Goal: Task Accomplishment & Management: Use online tool/utility

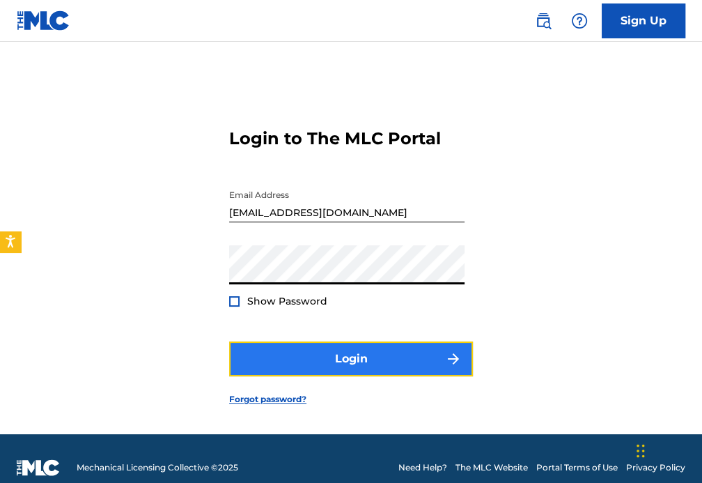
click at [369, 367] on button "Login" at bounding box center [351, 358] width 244 height 35
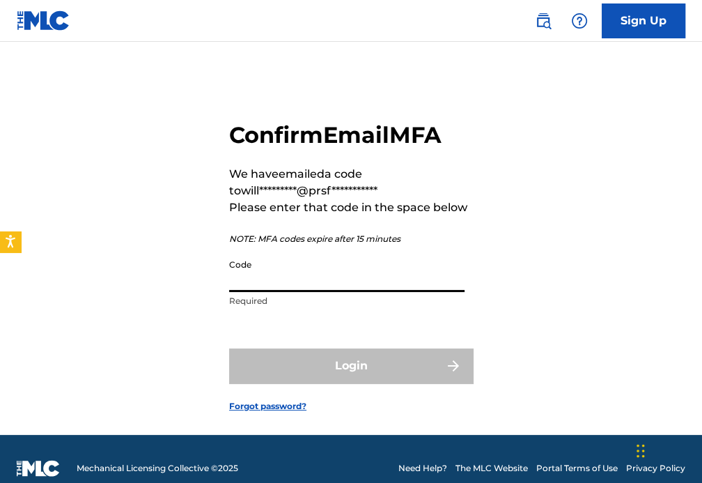
click at [324, 277] on input "Code" at bounding box center [347, 272] width 236 height 40
paste input "376187"
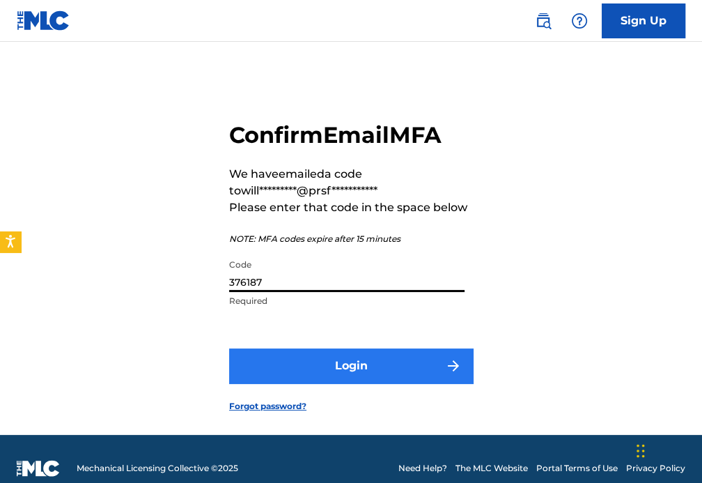
type input "376187"
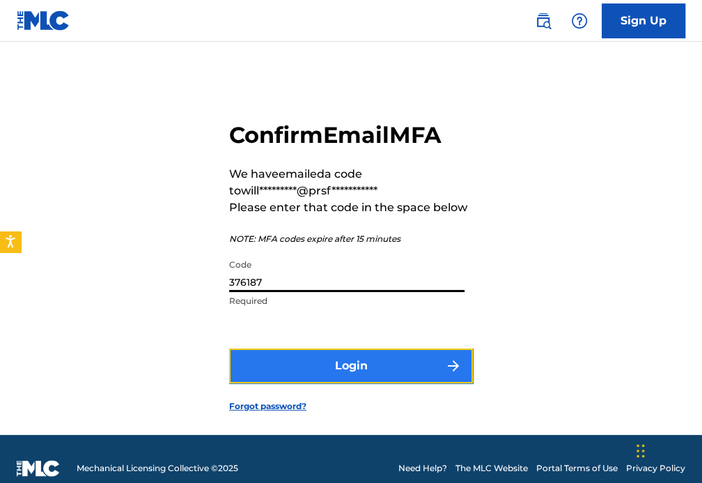
click at [351, 361] on button "Login" at bounding box center [351, 365] width 244 height 35
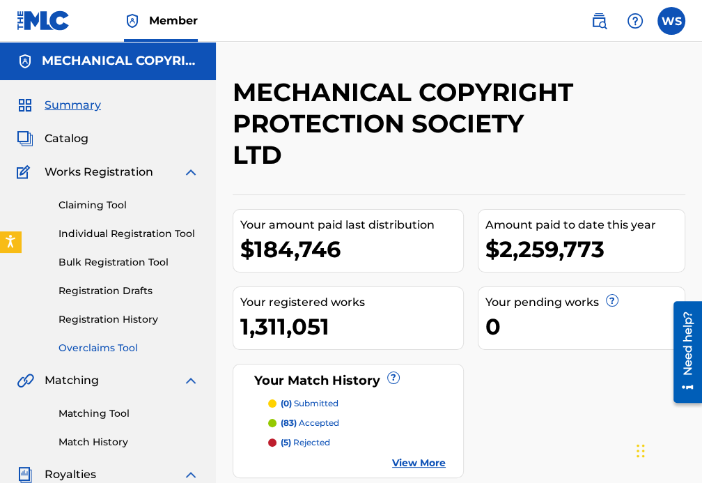
click at [115, 344] on link "Overclaims Tool" at bounding box center [129, 348] width 141 height 15
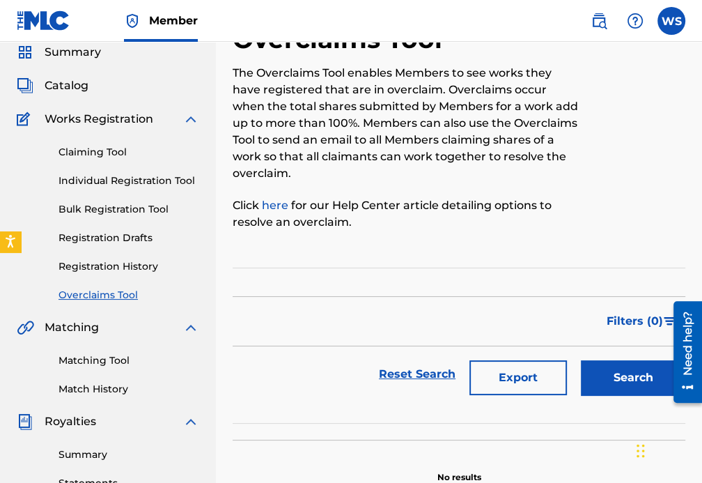
scroll to position [126, 0]
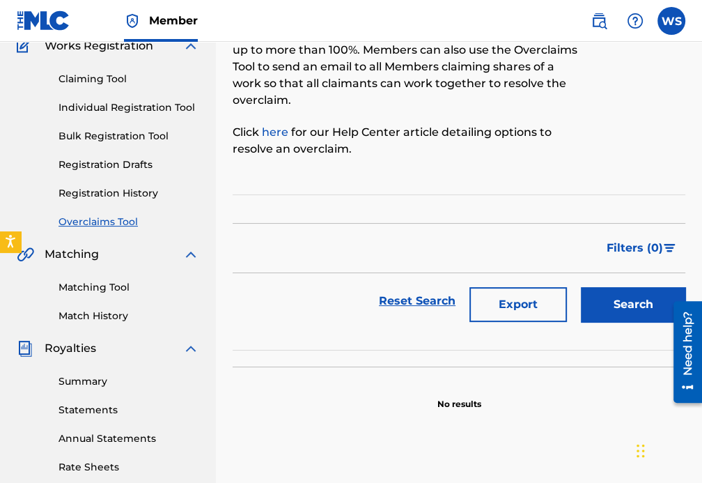
click at [121, 217] on link "Overclaims Tool" at bounding box center [129, 222] width 141 height 15
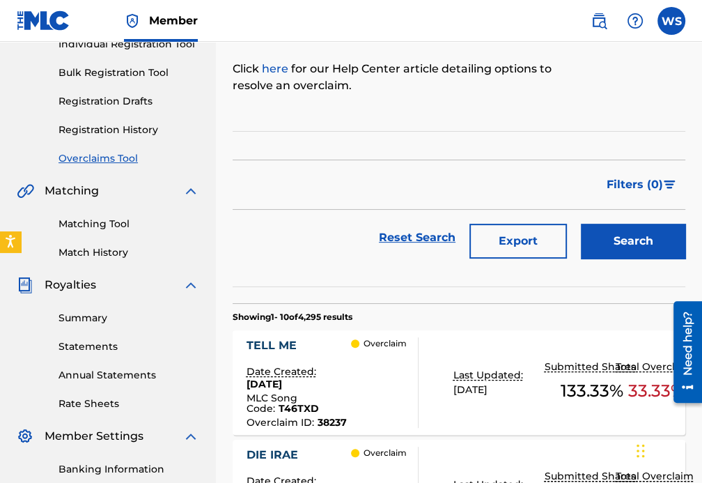
scroll to position [0, 0]
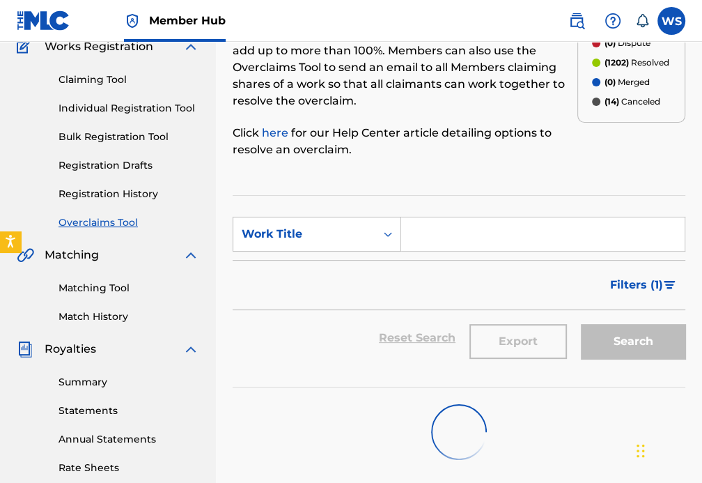
scroll to position [126, 0]
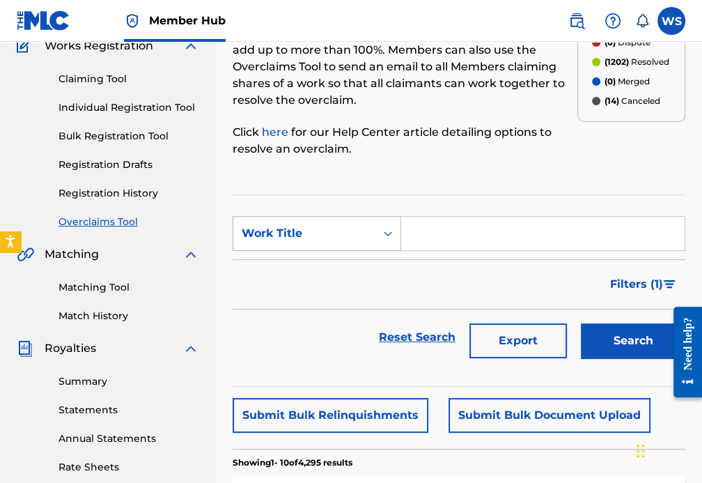
click at [331, 228] on div "Work Title" at bounding box center [304, 233] width 125 height 17
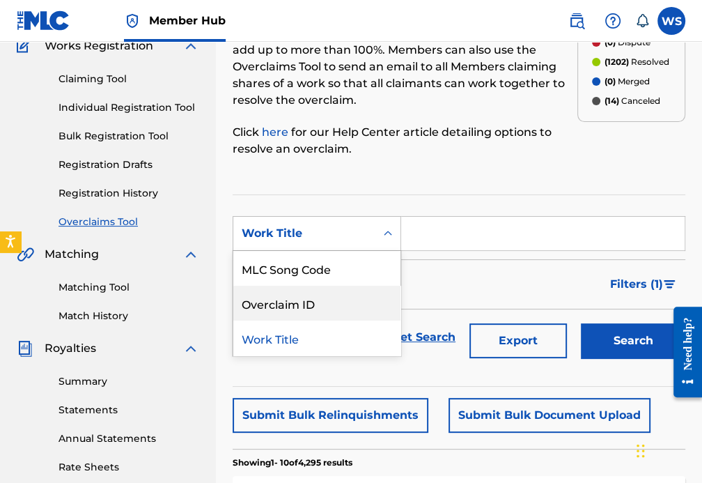
click at [328, 298] on div "Overclaim ID" at bounding box center [316, 303] width 167 height 35
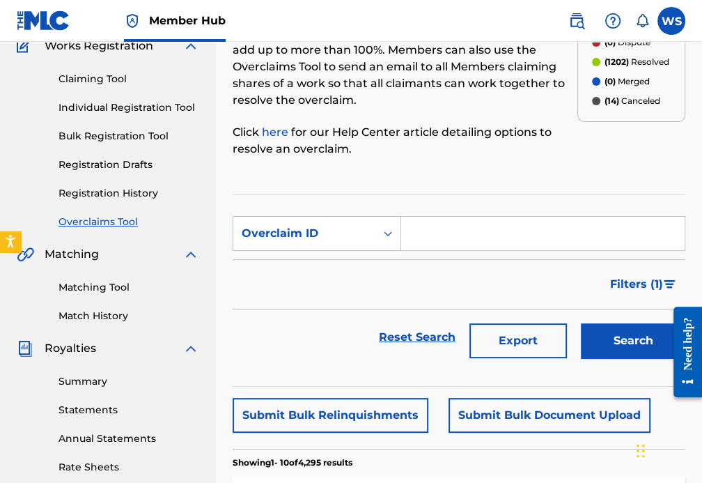
click at [440, 231] on input "Search Form" at bounding box center [543, 233] width 284 height 33
paste input "37712"
type input "37712"
click at [597, 325] on button "Search" at bounding box center [633, 340] width 105 height 35
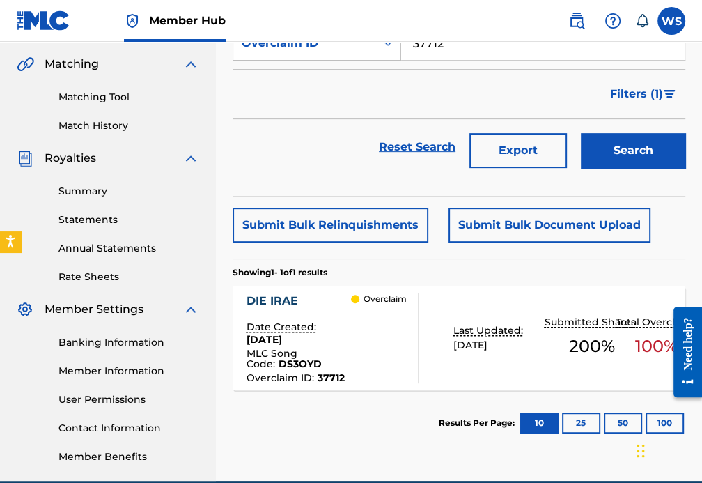
scroll to position [380, 0]
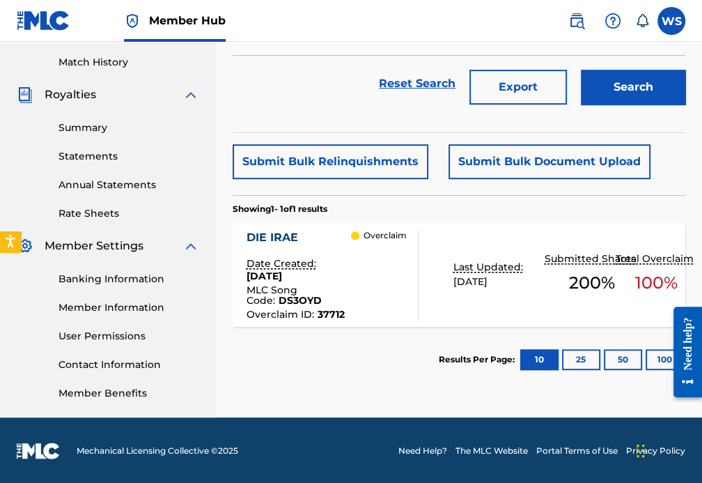
click at [267, 231] on div "DIE IRAE" at bounding box center [299, 237] width 105 height 17
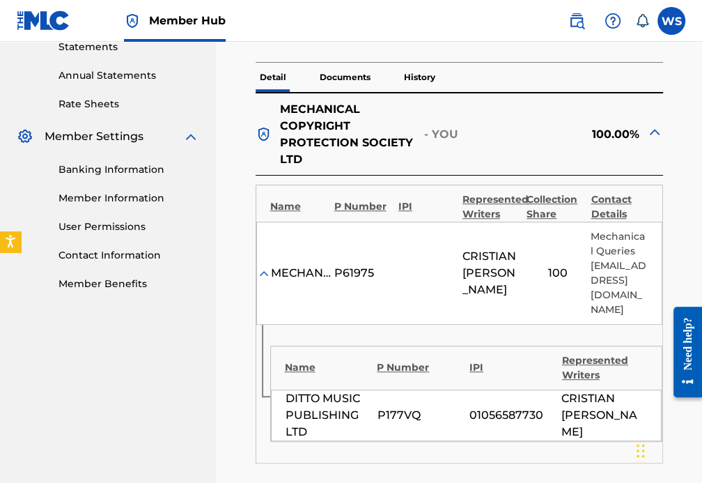
scroll to position [507, 0]
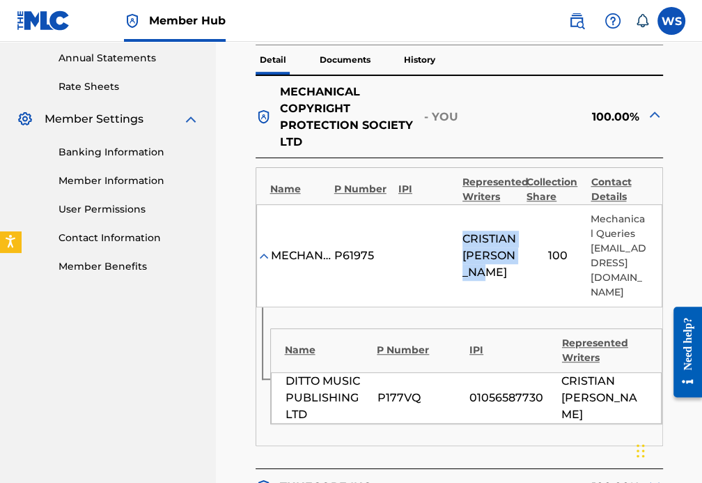
drag, startPoint x: 461, startPoint y: 238, endPoint x: 499, endPoint y: 282, distance: 57.8
click at [499, 282] on div "MECHANICAL COPYRIGHT PROTECTION SOCIETY LTD P61975 [PERSON_NAME] 100 Mechanical…" at bounding box center [459, 255] width 406 height 103
copy span "[PERSON_NAME]"
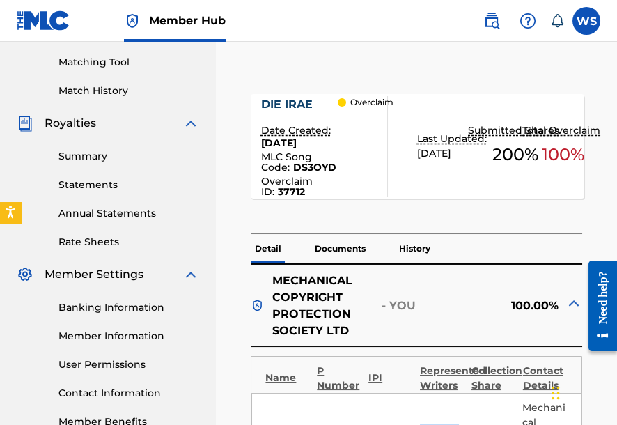
scroll to position [167, 0]
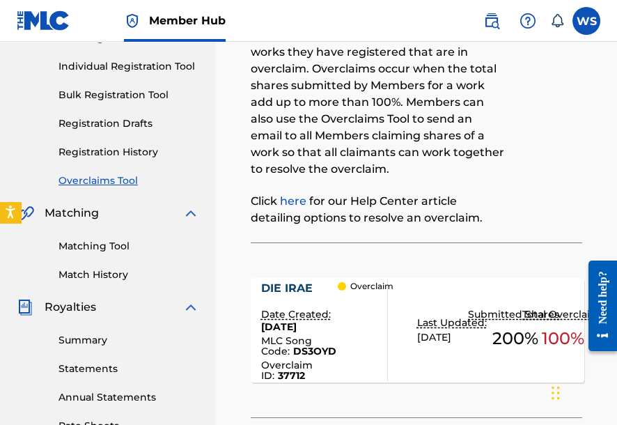
click at [133, 182] on link "Overclaims Tool" at bounding box center [129, 181] width 141 height 15
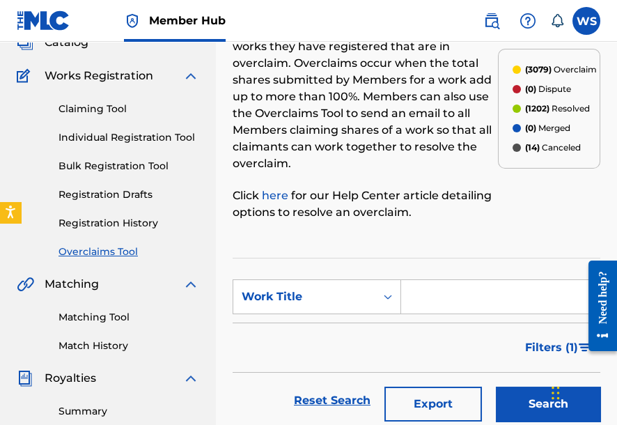
scroll to position [112, 0]
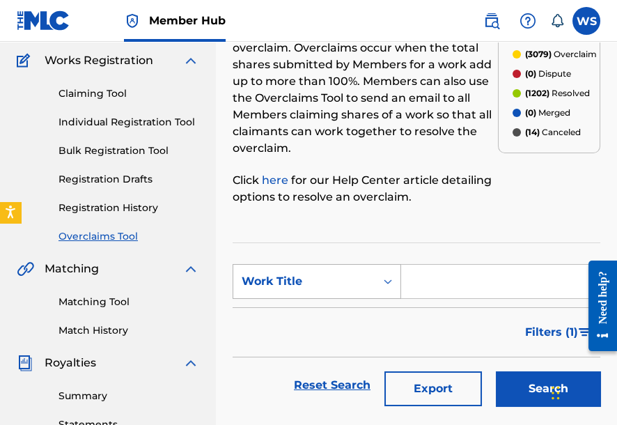
click at [305, 275] on div "Work Title" at bounding box center [304, 281] width 125 height 17
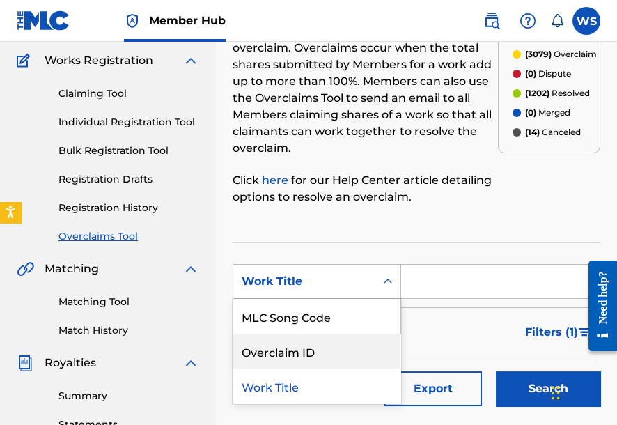
click at [299, 339] on div "Overclaim ID" at bounding box center [316, 351] width 167 height 35
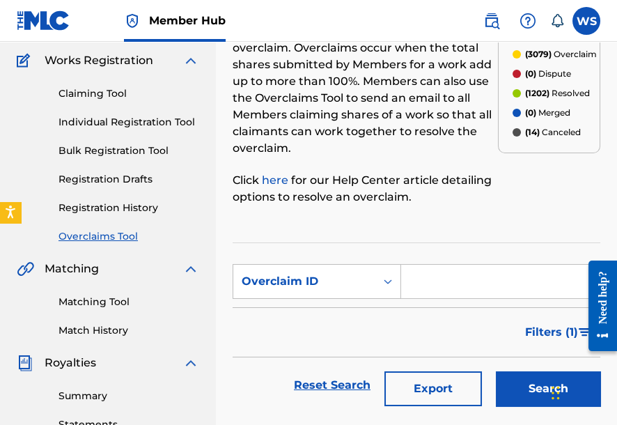
click at [411, 274] on input "Search Form" at bounding box center [500, 281] width 199 height 33
paste input "37706"
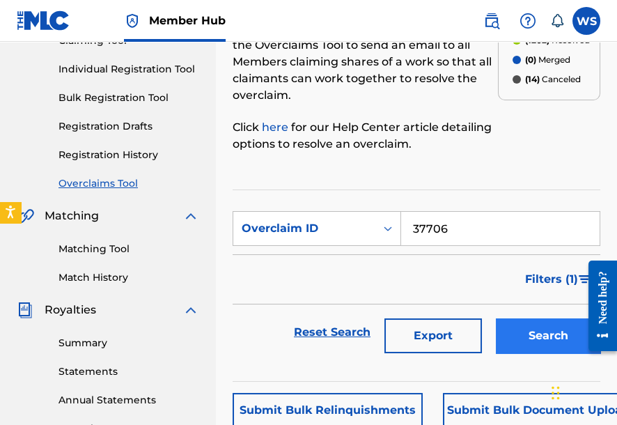
scroll to position [167, 0]
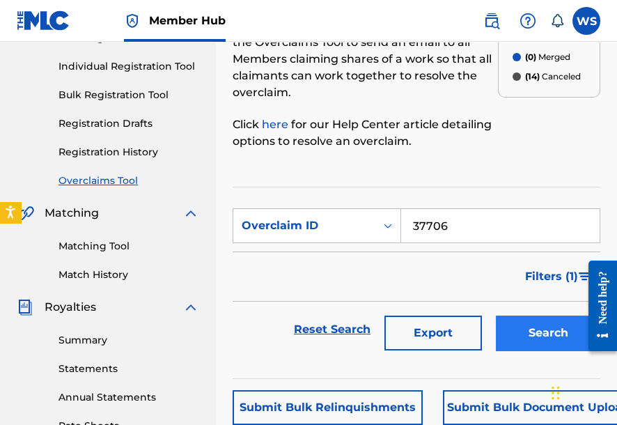
type input "37706"
click at [546, 318] on button "Search" at bounding box center [548, 333] width 105 height 35
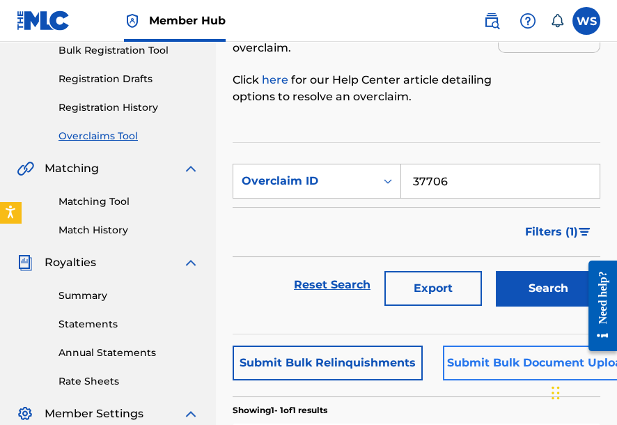
scroll to position [279, 0]
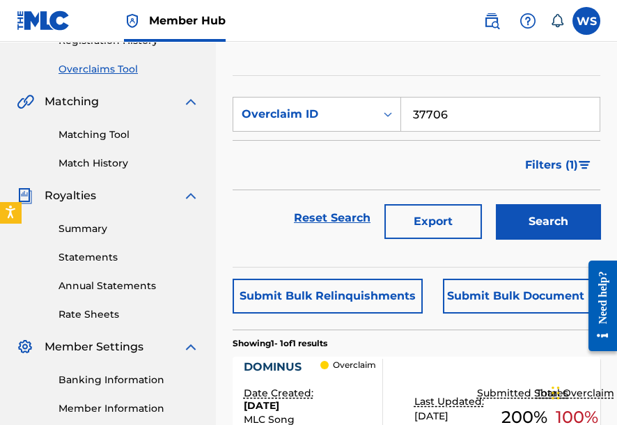
click at [272, 364] on div "DOMINUS" at bounding box center [282, 367] width 77 height 17
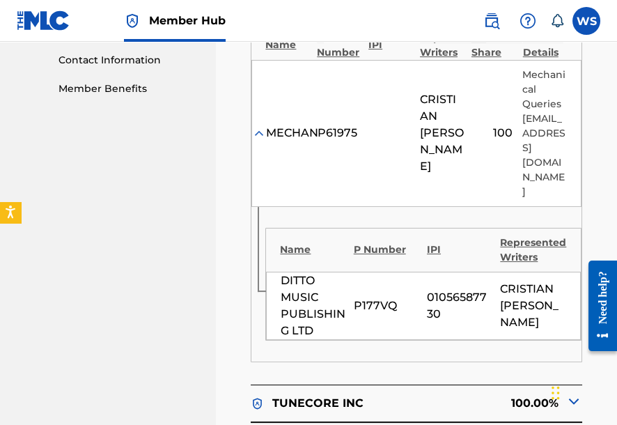
scroll to position [725, 0]
